Goal: Task Accomplishment & Management: Manage account settings

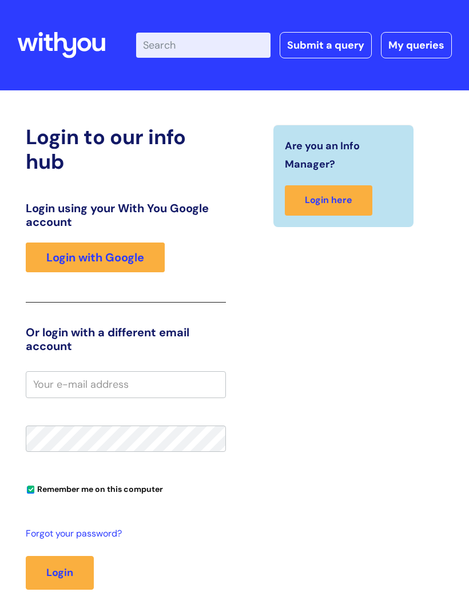
click at [112, 379] on input "email" at bounding box center [126, 384] width 200 height 26
type input "[EMAIL_ADDRESS][DOMAIN_NAME]"
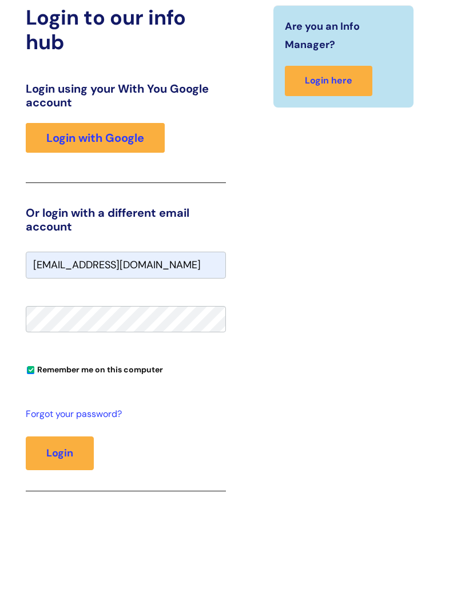
scroll to position [119, 0]
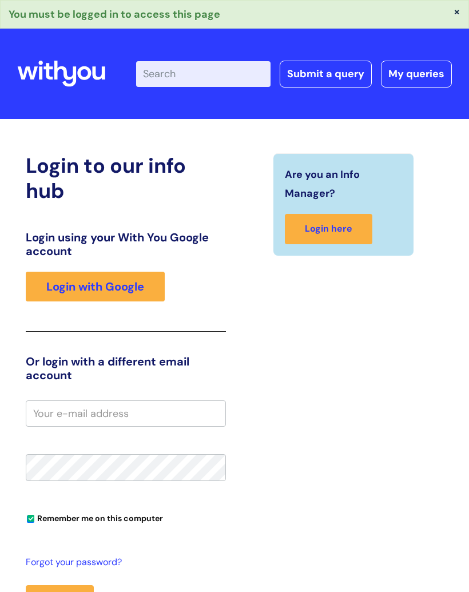
type input "[EMAIL_ADDRESS][DOMAIN_NAME]"
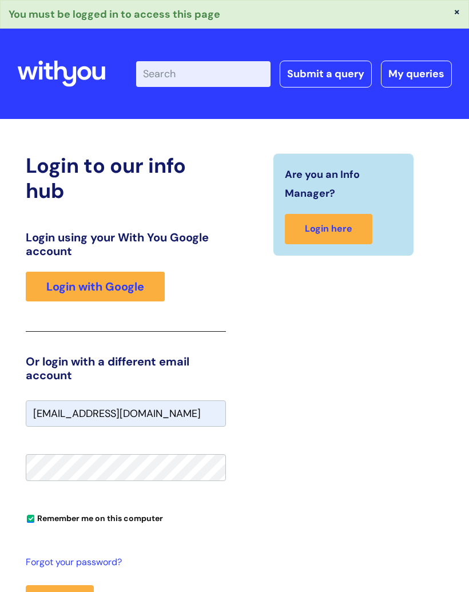
click at [114, 19] on div "× You must be logged in to access this page" at bounding box center [234, 14] width 469 height 29
click at [195, 23] on div "× You must be logged in to access this page" at bounding box center [234, 14] width 469 height 29
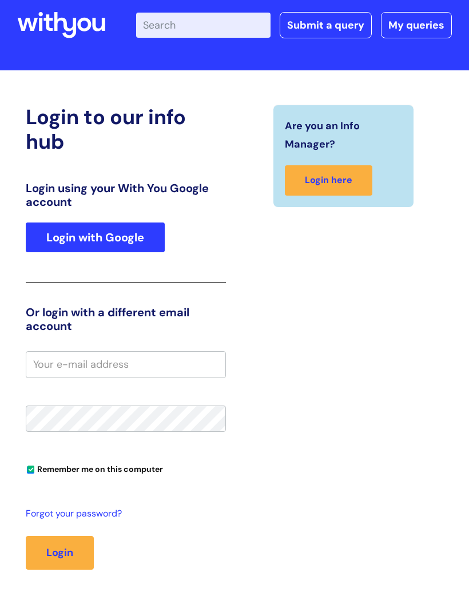
click at [90, 242] on link "Login with Google" at bounding box center [95, 257] width 139 height 30
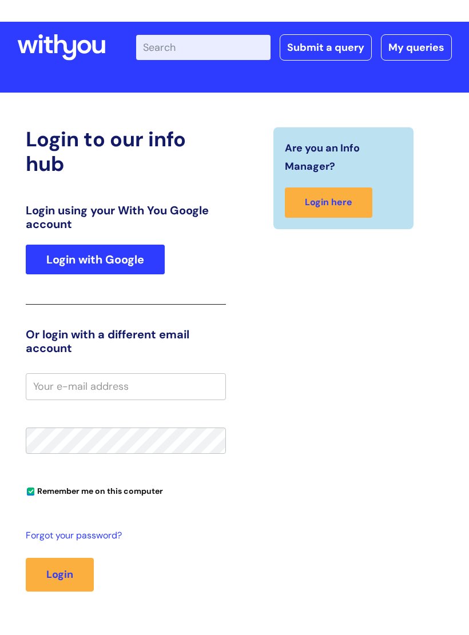
scroll to position [20, 0]
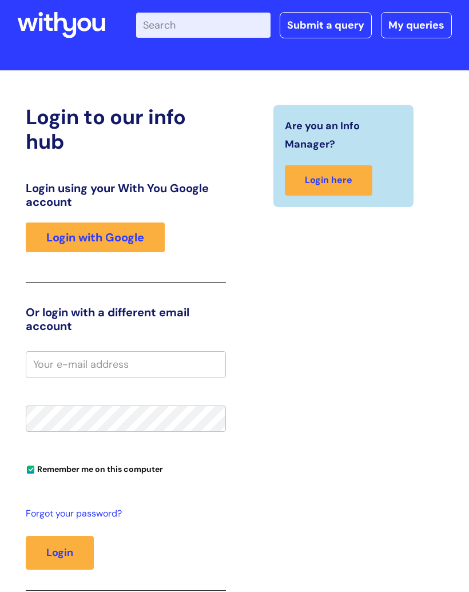
click at [141, 361] on input "email" at bounding box center [126, 364] width 200 height 26
type input "[EMAIL_ADDRESS][DOMAIN_NAME]"
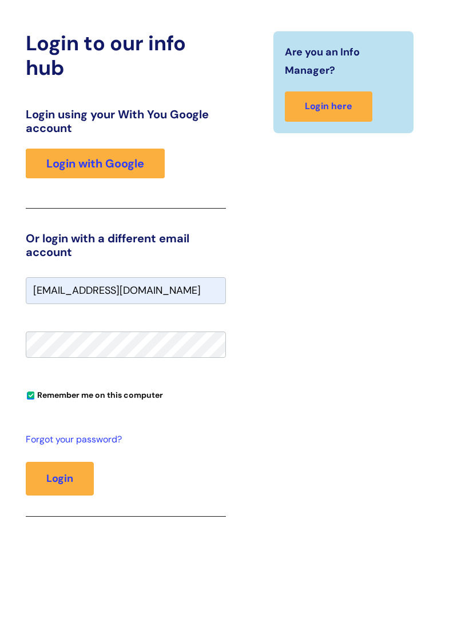
scroll to position [30, 0]
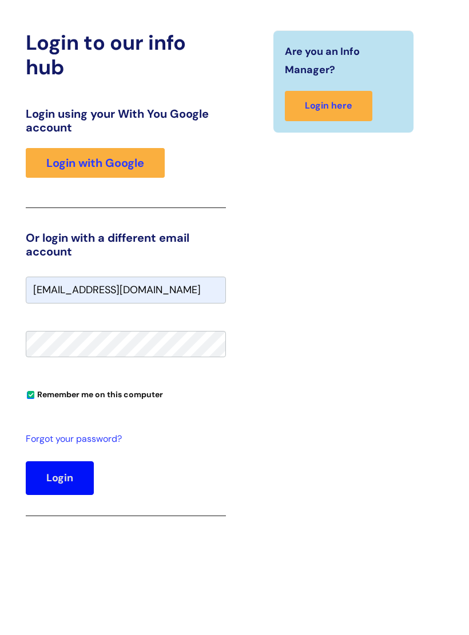
click at [55, 526] on button "Login" at bounding box center [60, 542] width 68 height 33
